Goal: Task Accomplishment & Management: Manage account settings

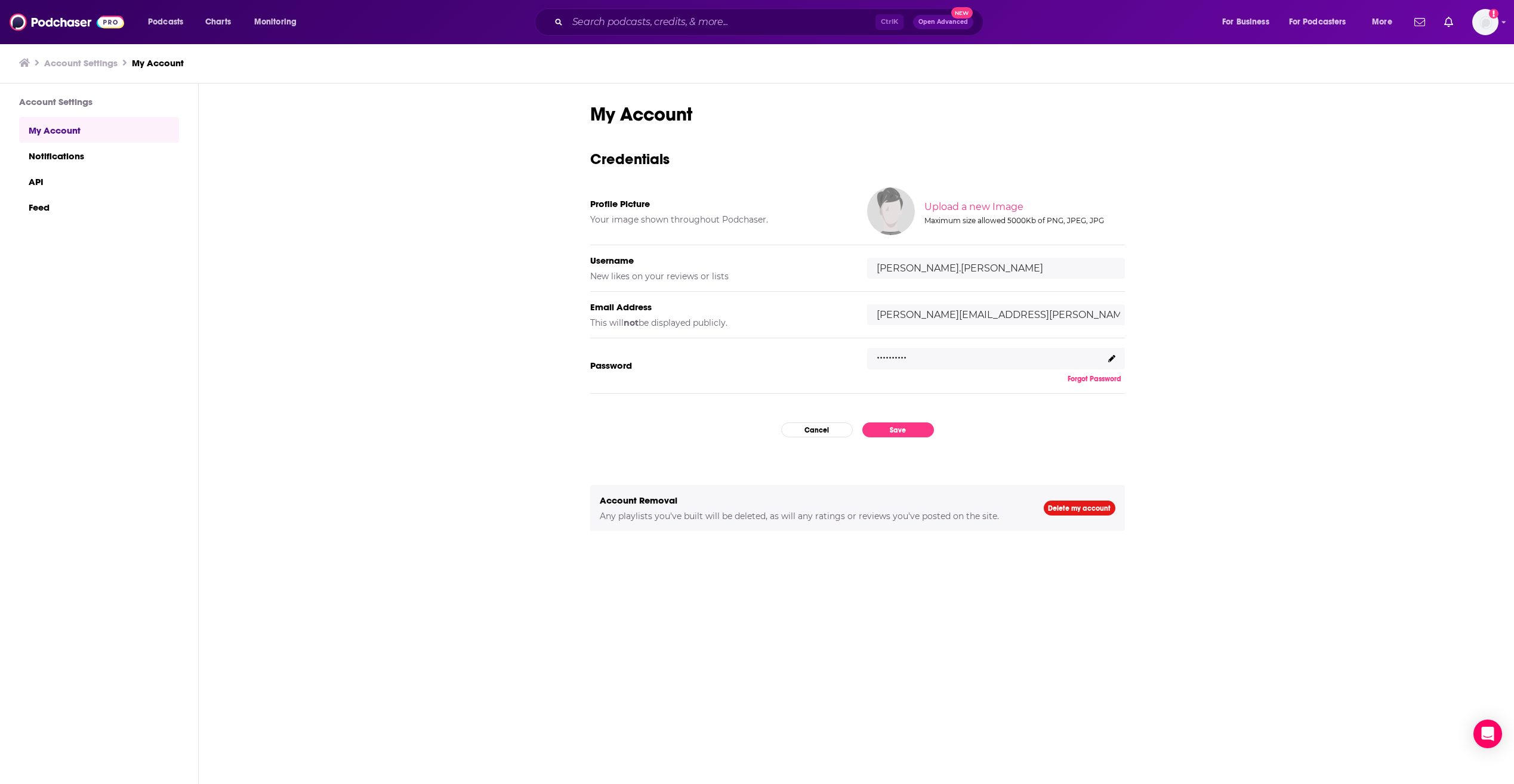
click at [1027, 321] on input "[PERSON_NAME][EMAIL_ADDRESS][PERSON_NAME][DOMAIN_NAME]" at bounding box center [996, 315] width 258 height 21
type input "[PERSON_NAME][EMAIL_ADDRESS][PERSON_NAME][DOMAIN_NAME]"
click at [916, 425] on button "Save" at bounding box center [898, 429] width 72 height 15
click at [902, 425] on button "Save" at bounding box center [898, 429] width 72 height 15
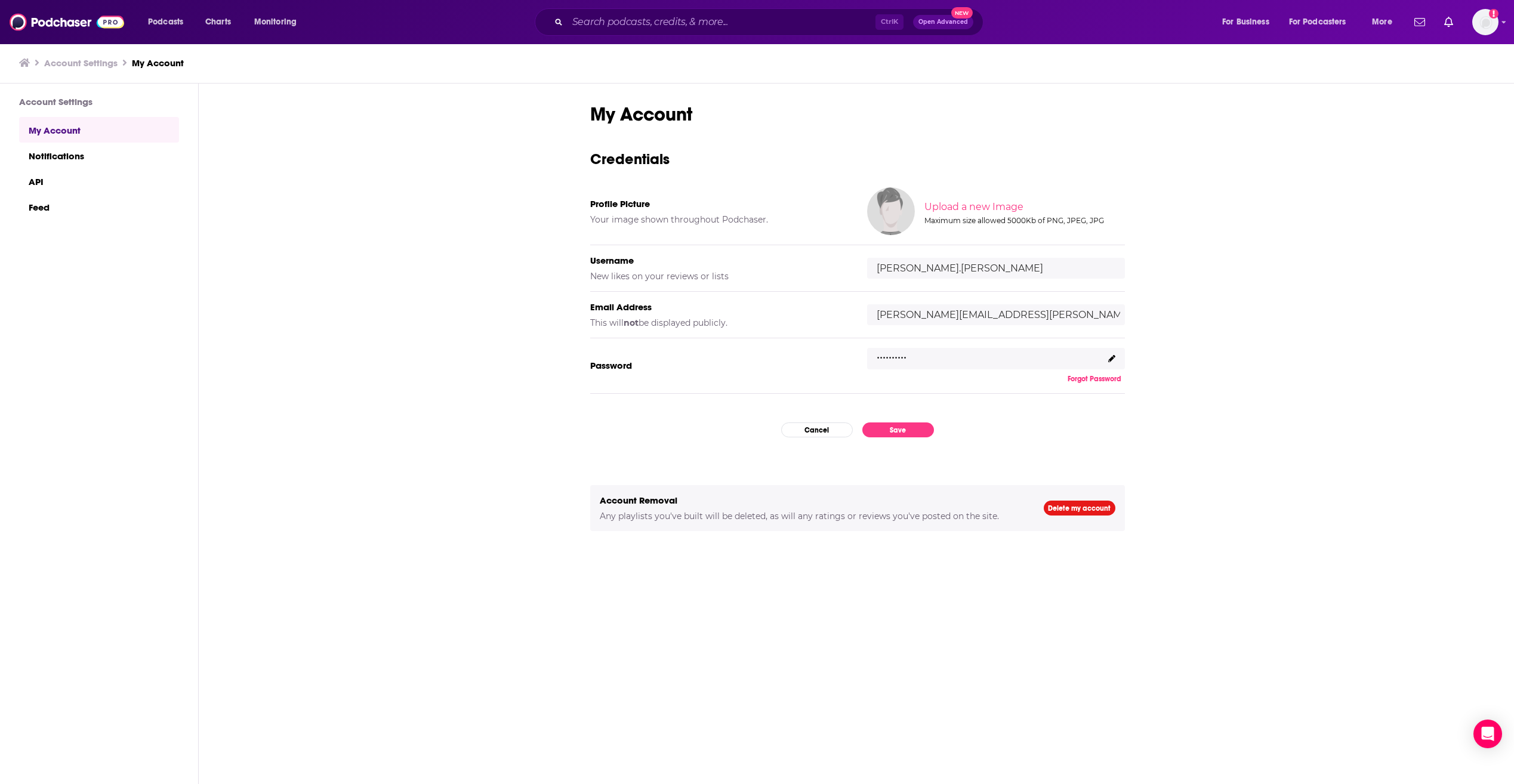
click at [996, 432] on div "My Account Credentials Profile Picture Your image shown throughout Podchaser. U…" at bounding box center [857, 453] width 535 height 702
click at [1195, 199] on div "My Account Credentials Profile Picture Your image shown throughout Podchaser. U…" at bounding box center [857, 434] width 1317 height 702
click at [162, 15] on span "Podcasts" at bounding box center [166, 22] width 35 height 17
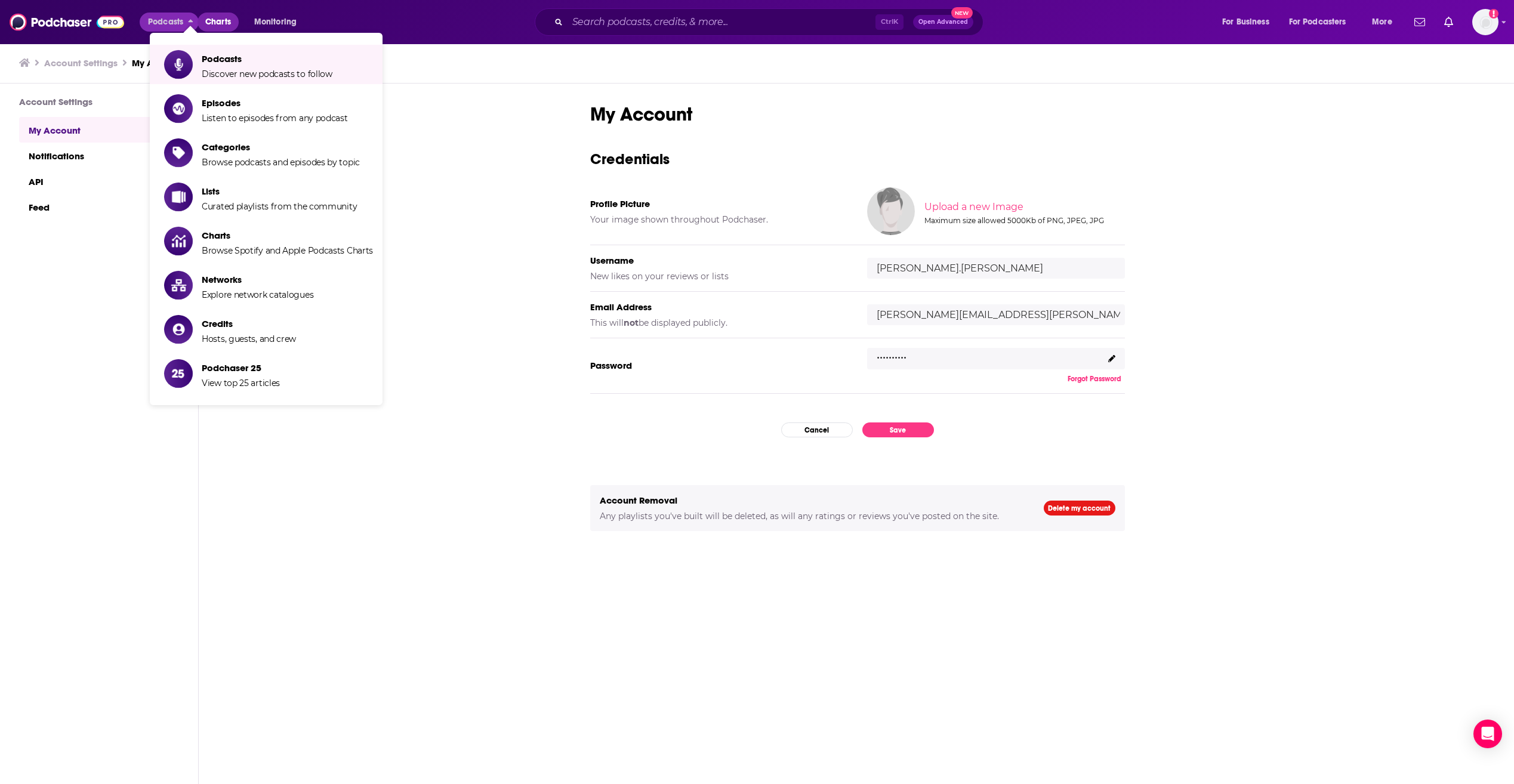
click at [224, 23] on span "Charts" at bounding box center [218, 22] width 26 height 17
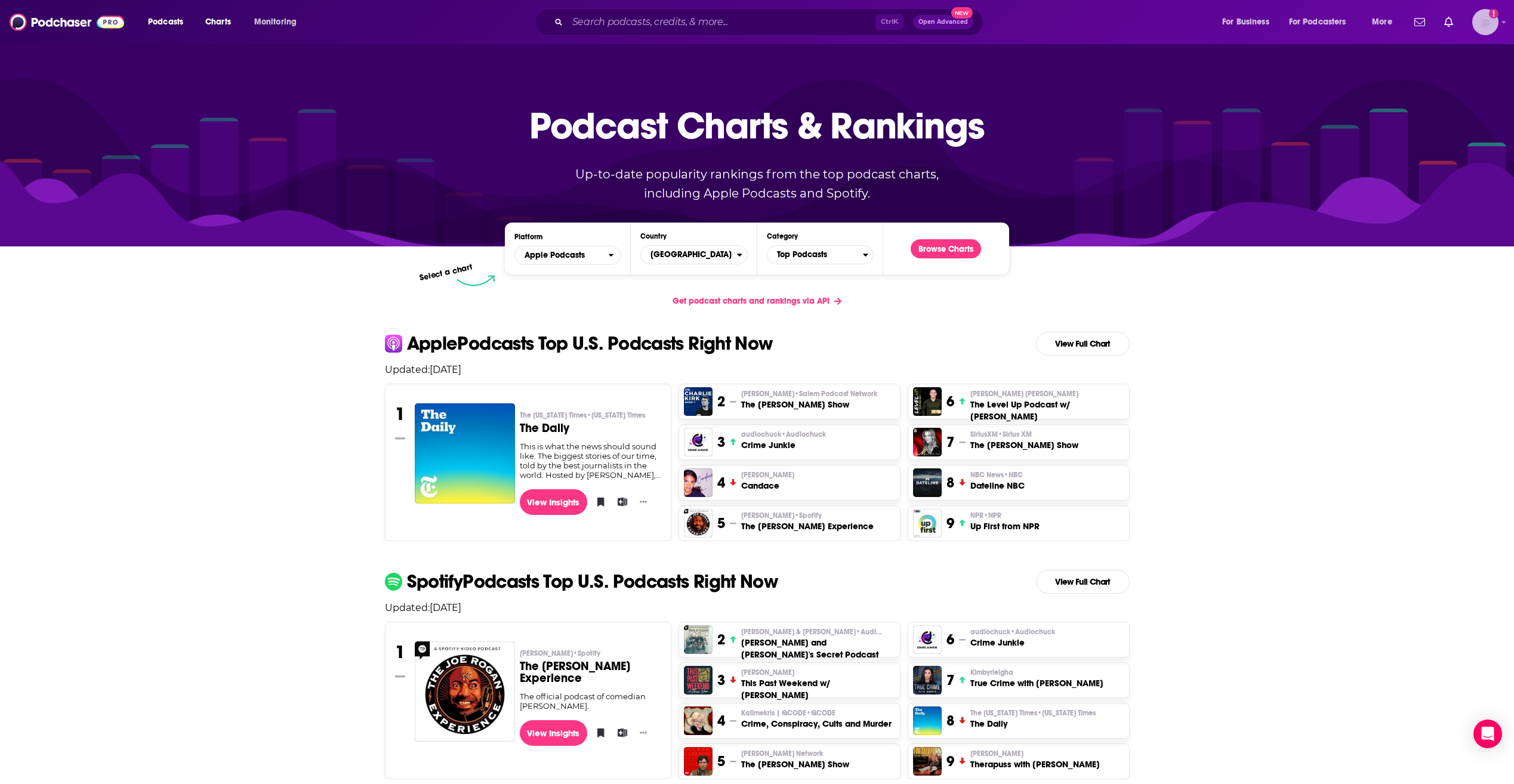
click at [1484, 22] on img "Logged in as jeffrey.henry" at bounding box center [1485, 22] width 27 height 27
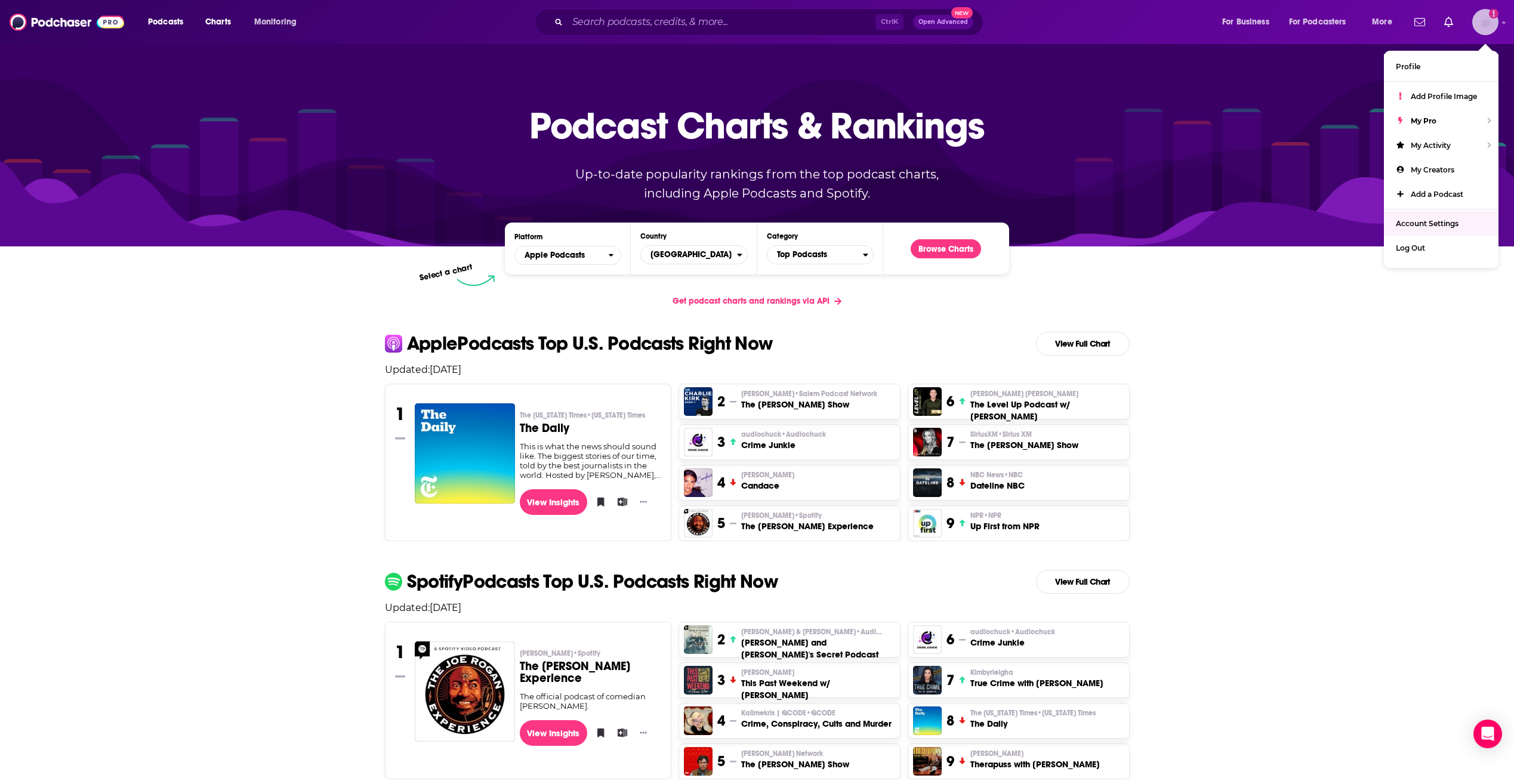
click at [1425, 231] on link "Account Settings" at bounding box center [1441, 223] width 114 height 24
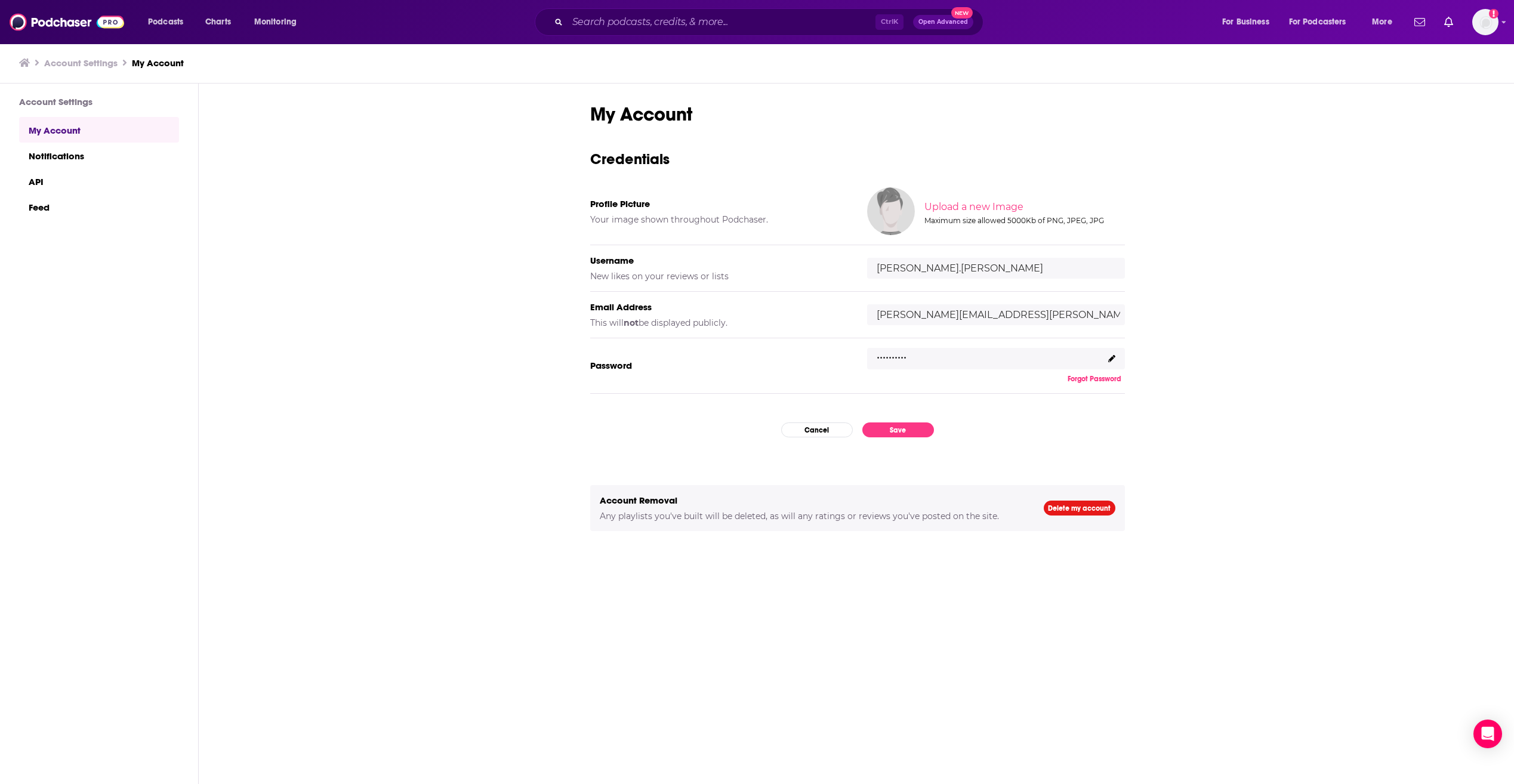
click at [1350, 321] on div "My Account Credentials Profile Picture Your image shown throughout Podchaser. U…" at bounding box center [857, 434] width 1317 height 702
